Goal: Task Accomplishment & Management: Complete application form

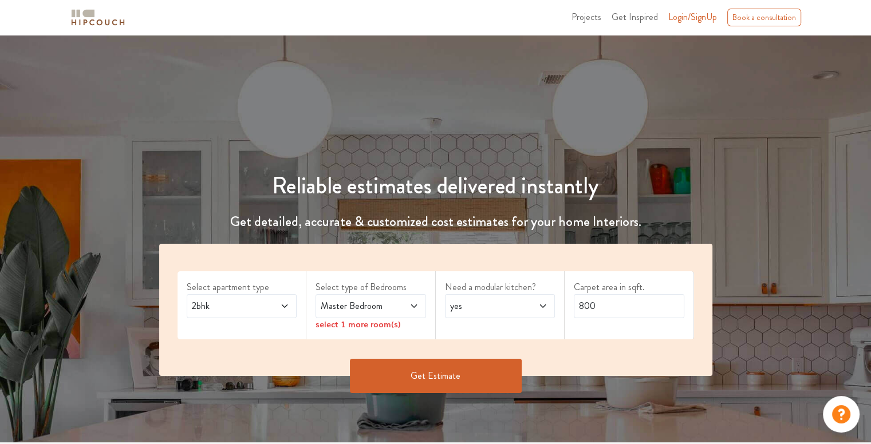
click at [372, 307] on span "Master Bedroom" at bounding box center [355, 306] width 75 height 14
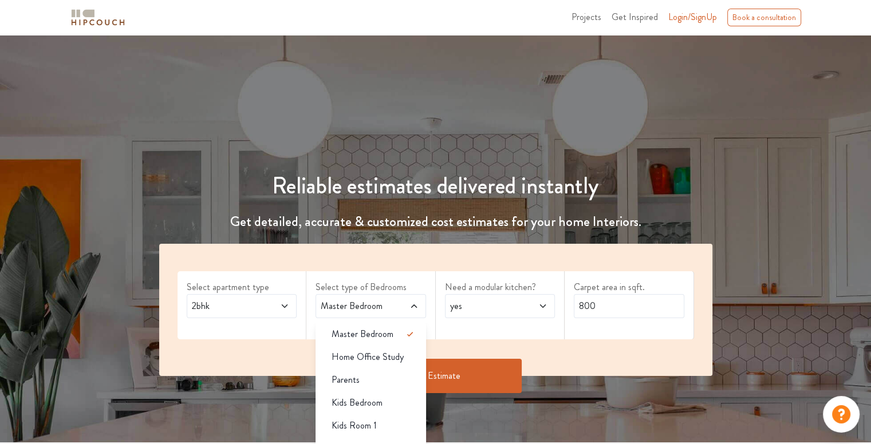
click at [372, 307] on span "Master Bedroom" at bounding box center [355, 306] width 75 height 14
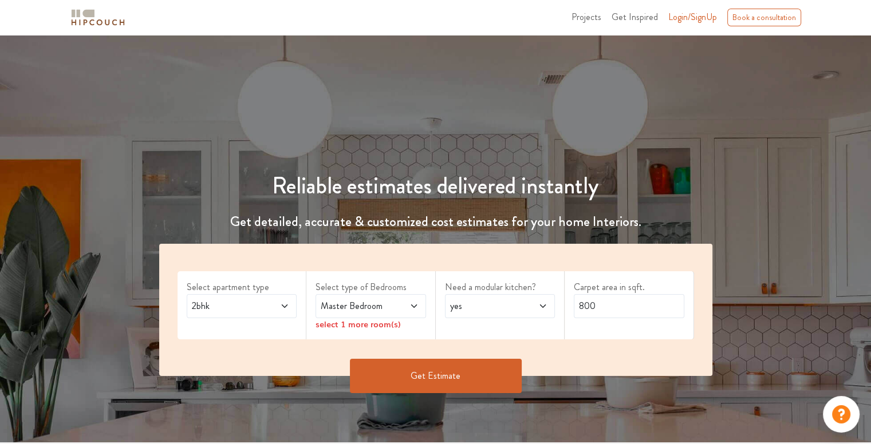
click at [463, 329] on div "Need a modular kitchen? yes" at bounding box center [500, 305] width 129 height 68
click at [483, 369] on button "Get Estimate" at bounding box center [436, 376] width 172 height 34
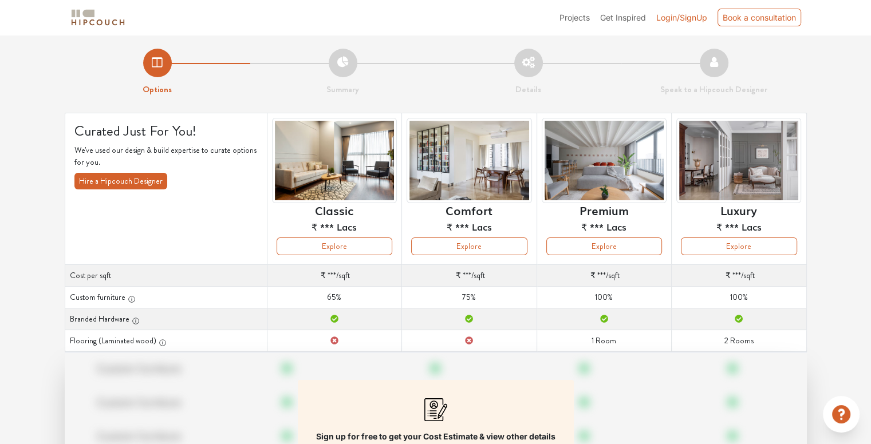
click at [343, 61] on li "Summary" at bounding box center [342, 73] width 185 height 48
click at [632, 248] on button "Explore" at bounding box center [604, 247] width 116 height 18
